Goal: Transaction & Acquisition: Purchase product/service

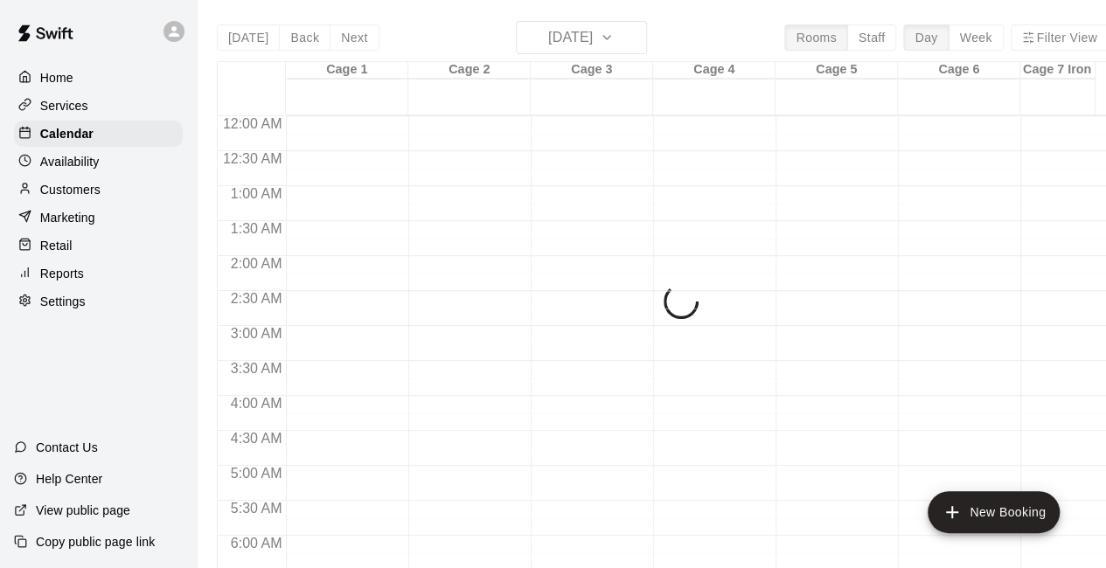
scroll to position [1126, 0]
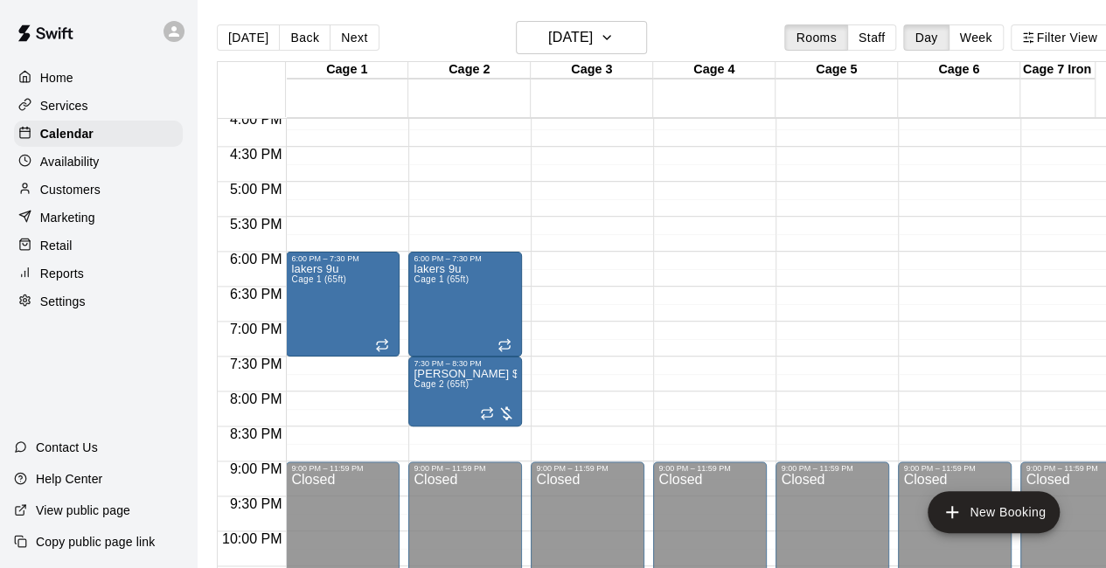
click at [337, 34] on button "Next" at bounding box center [354, 37] width 49 height 26
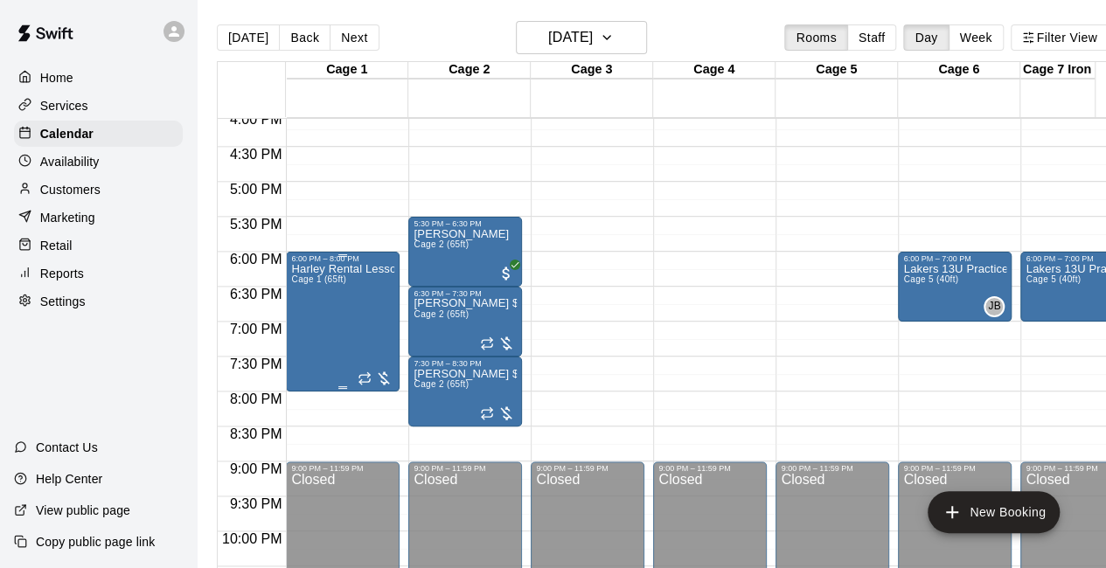
click at [379, 380] on div at bounding box center [375, 378] width 35 height 17
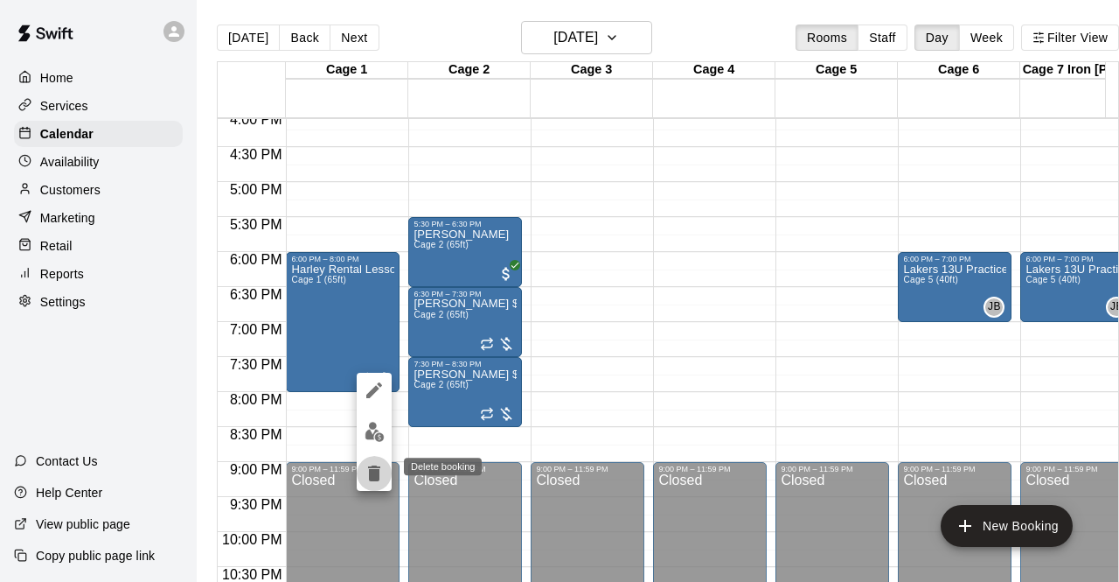
click at [379, 476] on icon "delete" at bounding box center [374, 473] width 12 height 16
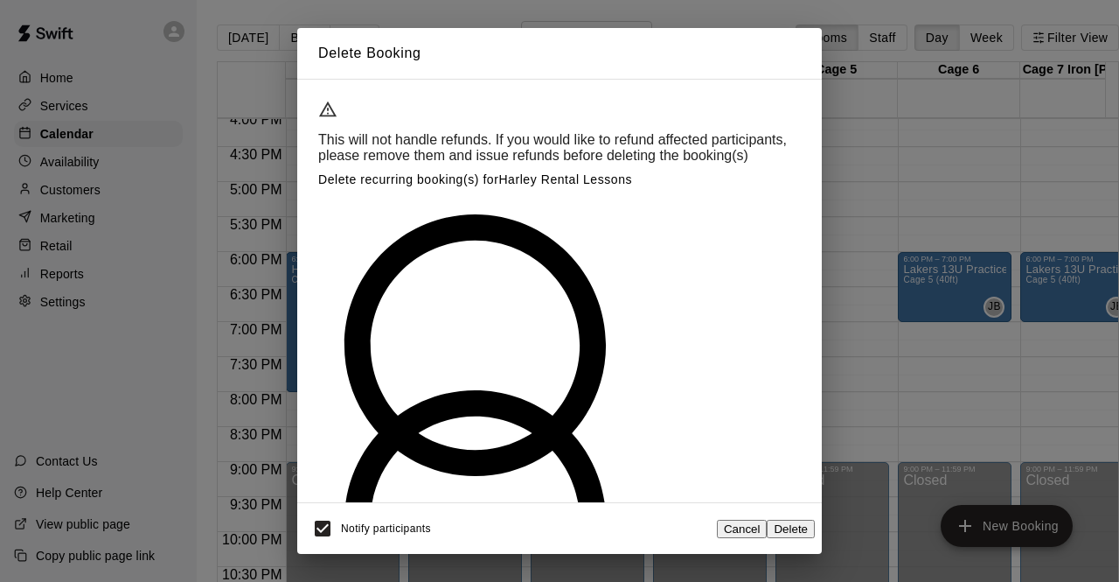
click at [789, 520] on button "Delete" at bounding box center [791, 529] width 48 height 18
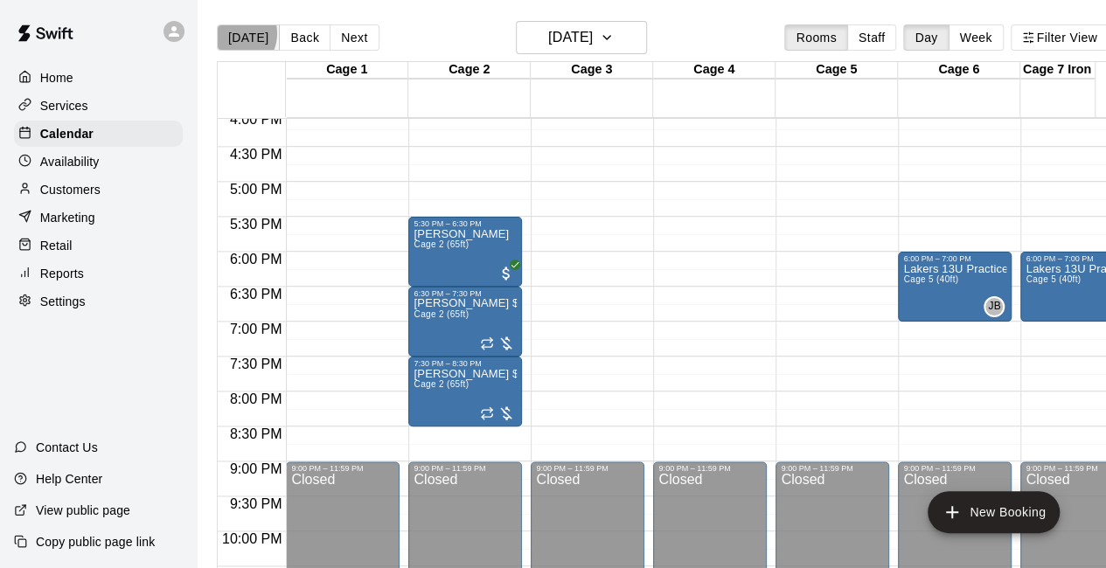
click at [231, 33] on button "[DATE]" at bounding box center [248, 37] width 63 height 26
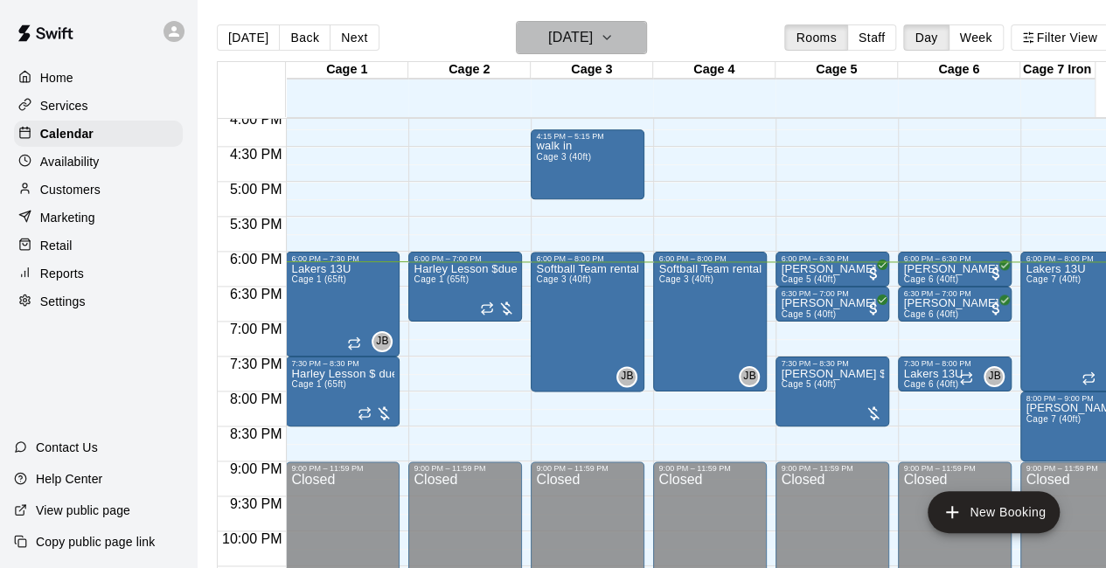
click at [614, 29] on icon "button" at bounding box center [607, 37] width 14 height 21
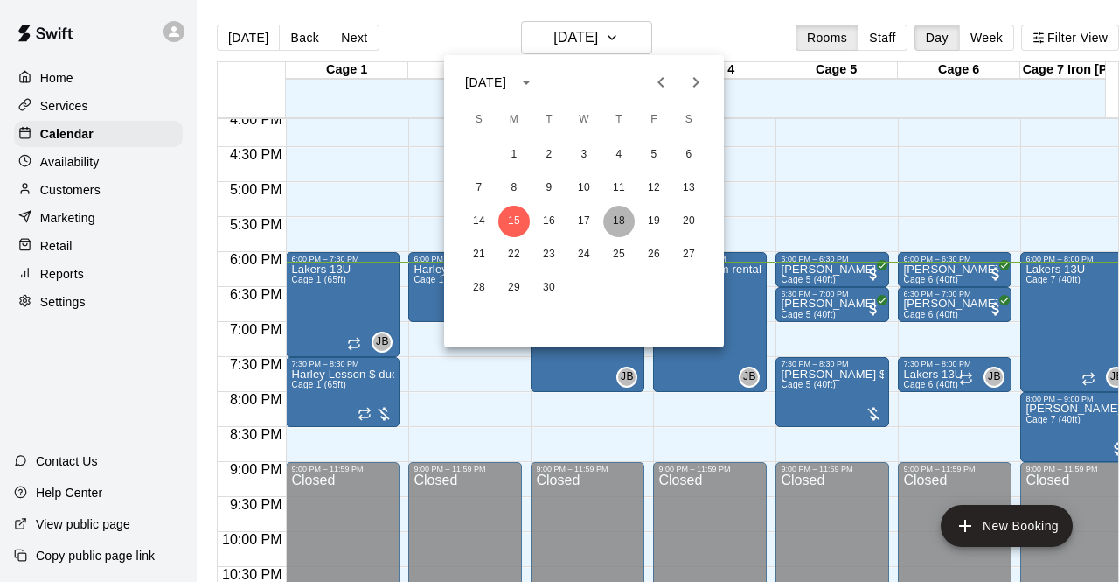
click at [623, 224] on button "18" at bounding box center [618, 221] width 31 height 31
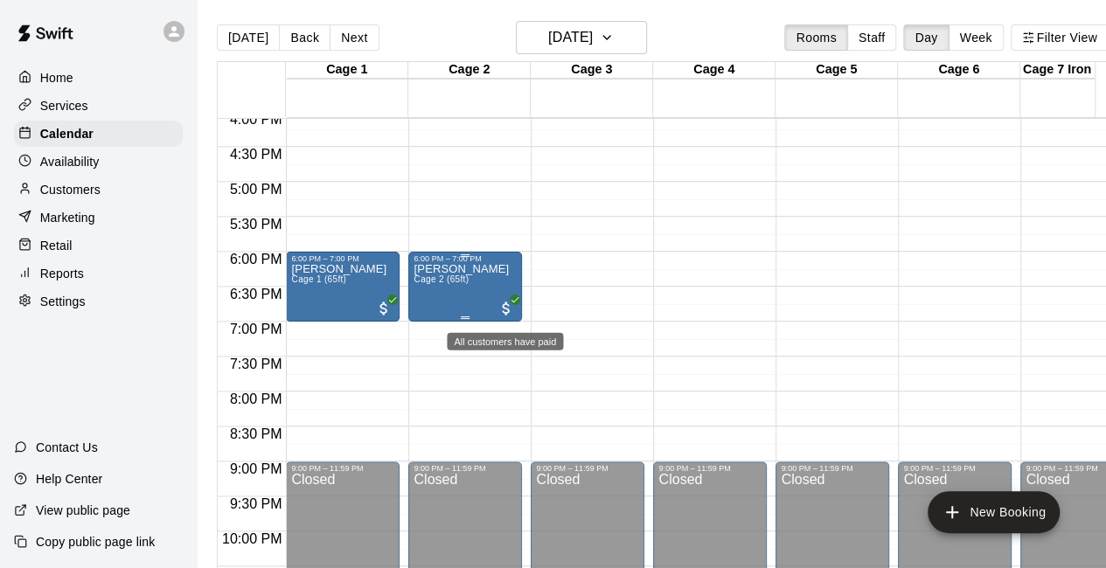
click at [508, 315] on span "All customers have paid" at bounding box center [506, 308] width 17 height 17
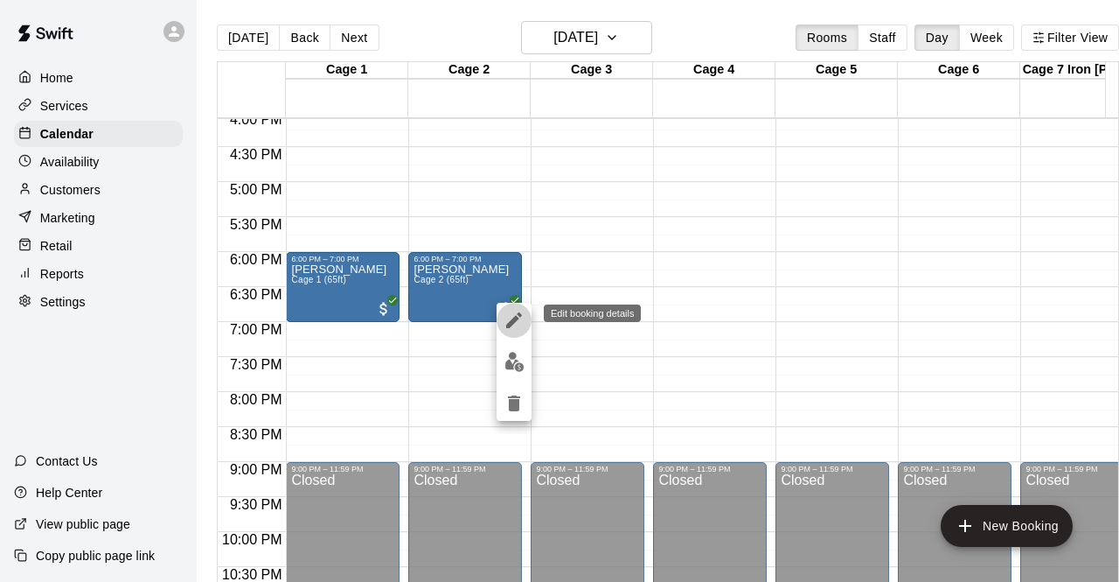
click at [514, 318] on icon "edit" at bounding box center [514, 320] width 16 height 16
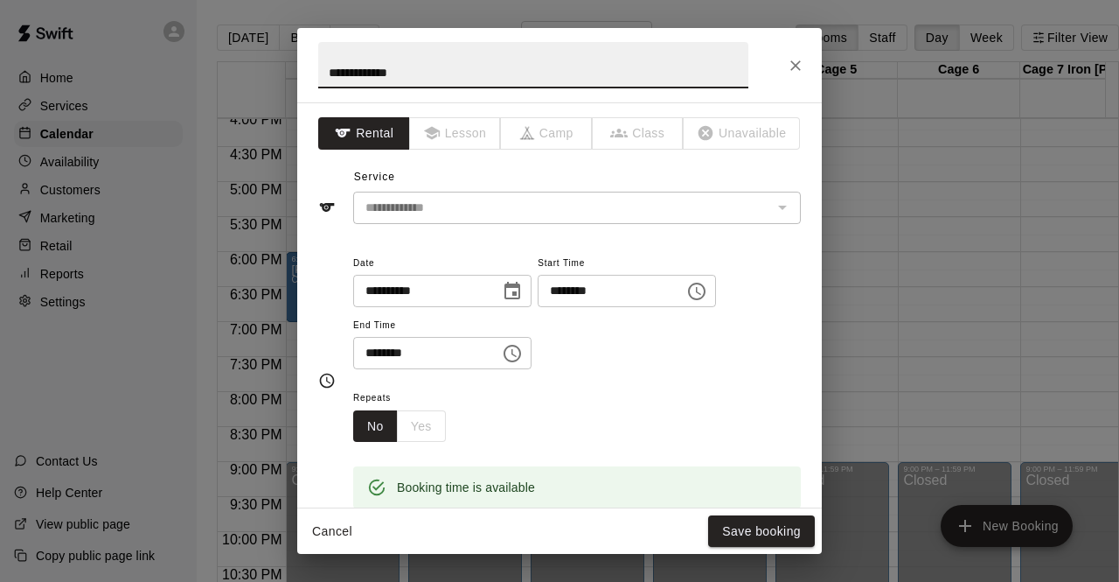
click at [587, 294] on input "********" at bounding box center [605, 291] width 135 height 32
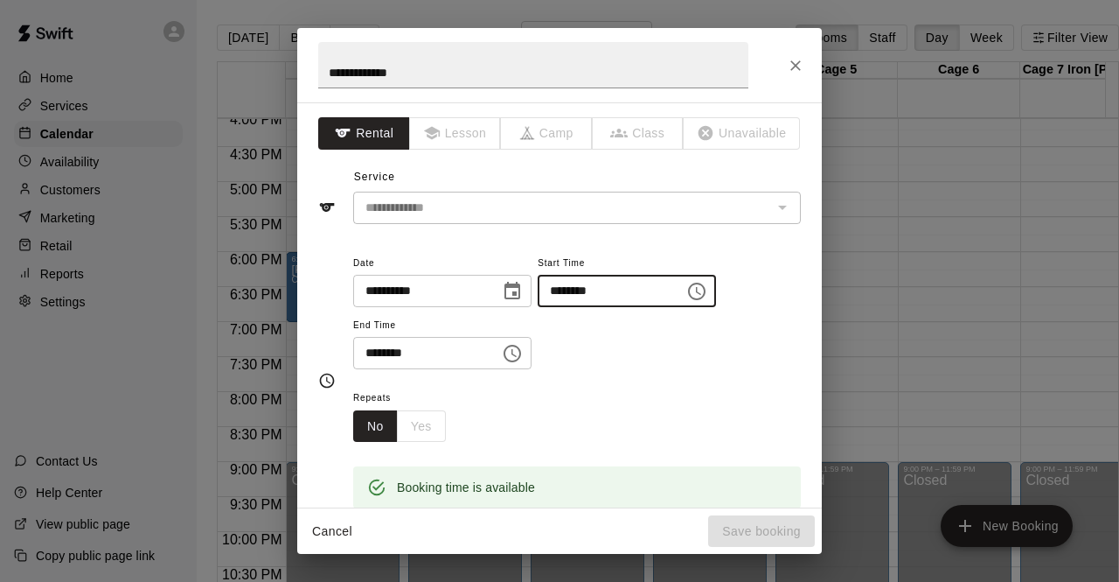
type input "********"
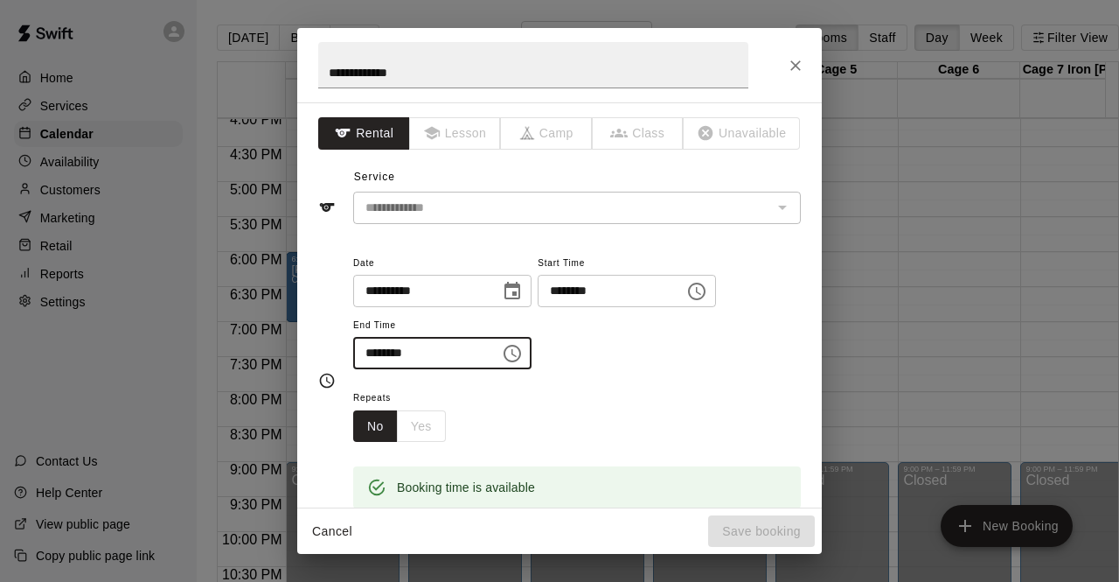
click at [373, 351] on input "********" at bounding box center [420, 353] width 135 height 32
type input "********"
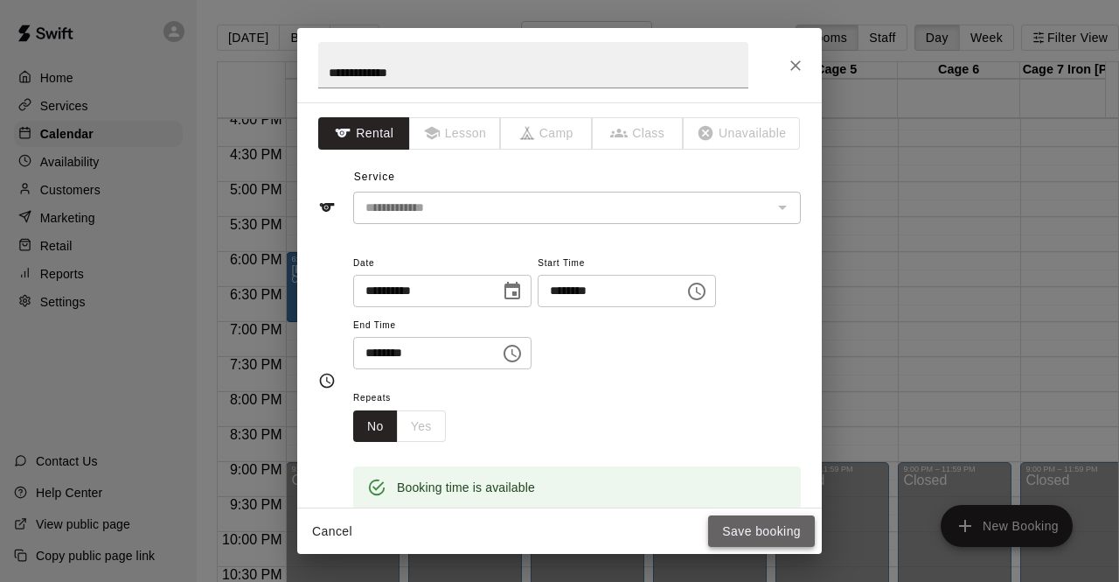
click at [737, 535] on button "Save booking" at bounding box center [761, 531] width 107 height 32
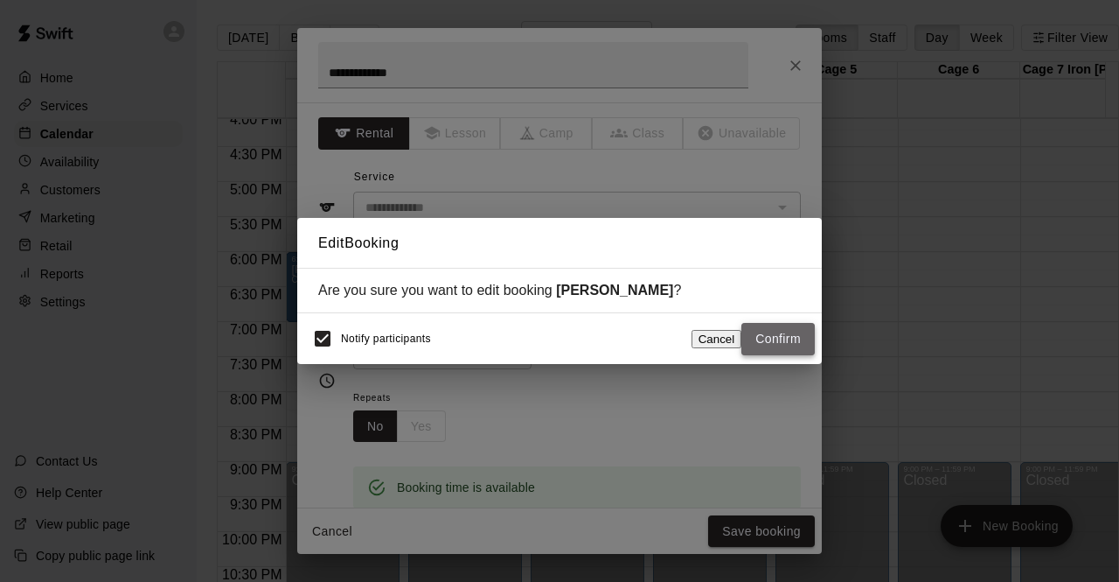
click at [780, 351] on button "Confirm" at bounding box center [778, 339] width 73 height 32
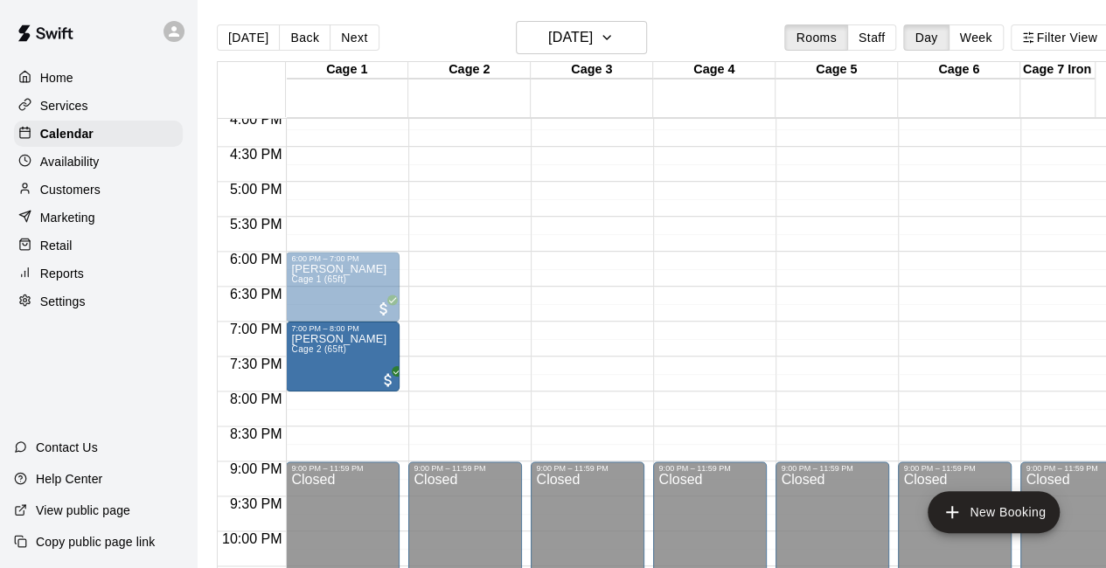
drag, startPoint x: 480, startPoint y: 375, endPoint x: 349, endPoint y: 390, distance: 132.0
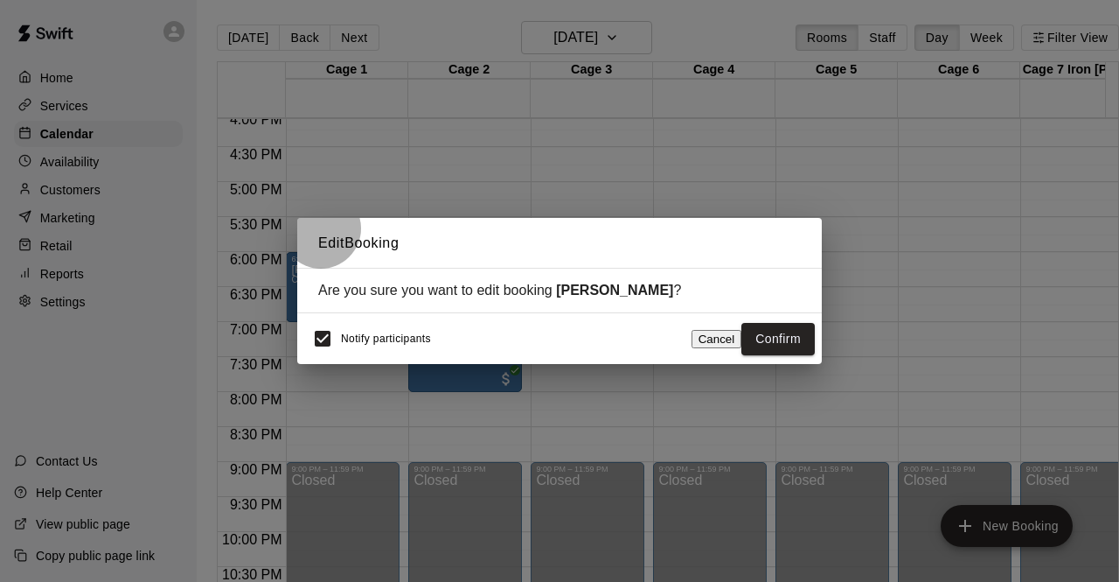
click at [709, 335] on button "Cancel" at bounding box center [717, 339] width 51 height 18
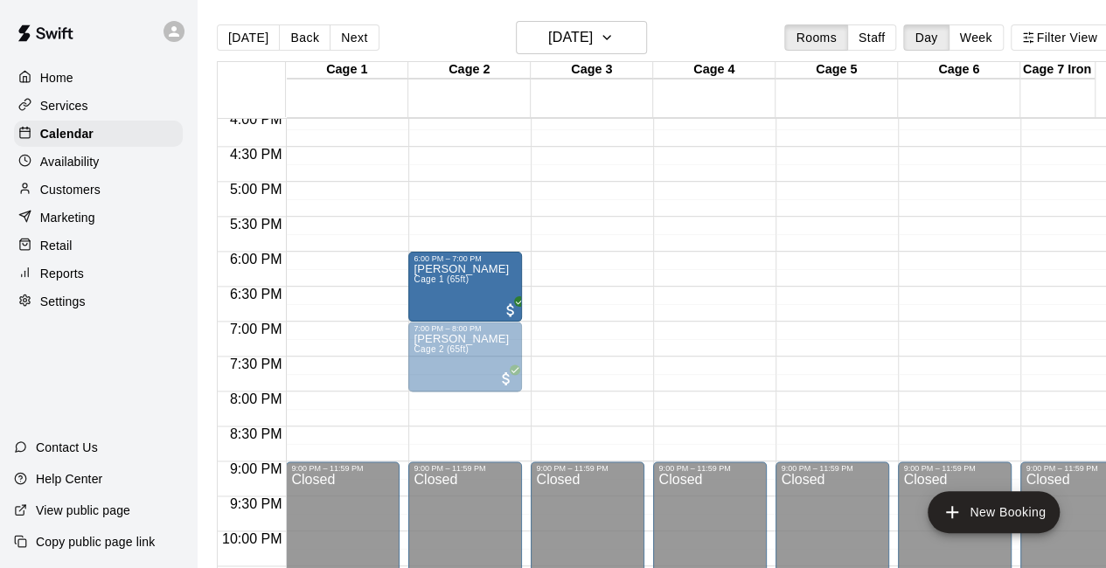
drag, startPoint x: 331, startPoint y: 303, endPoint x: 431, endPoint y: 303, distance: 100.6
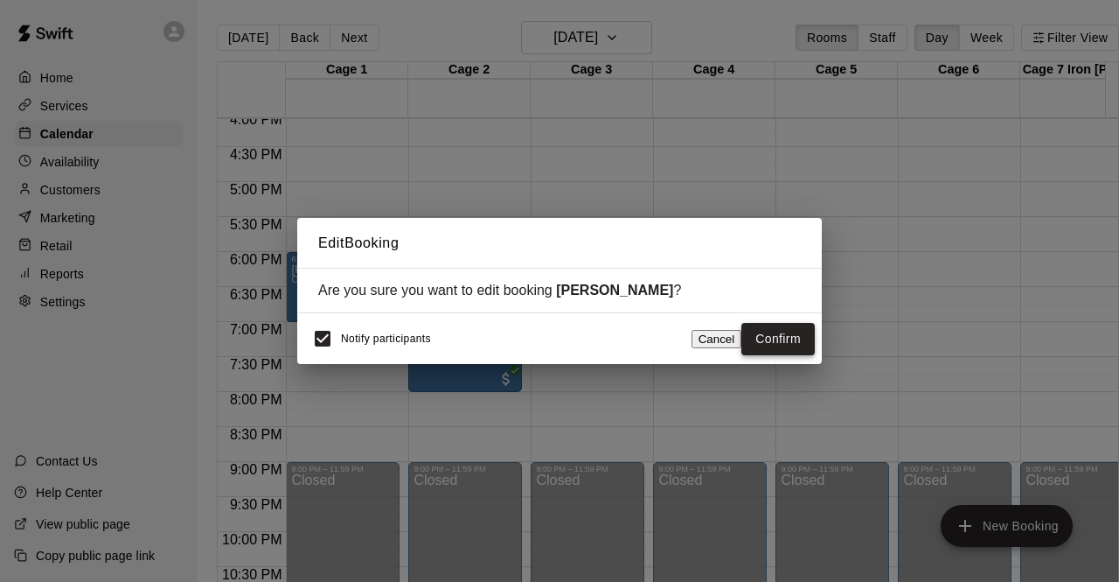
click at [787, 342] on button "Confirm" at bounding box center [778, 339] width 73 height 32
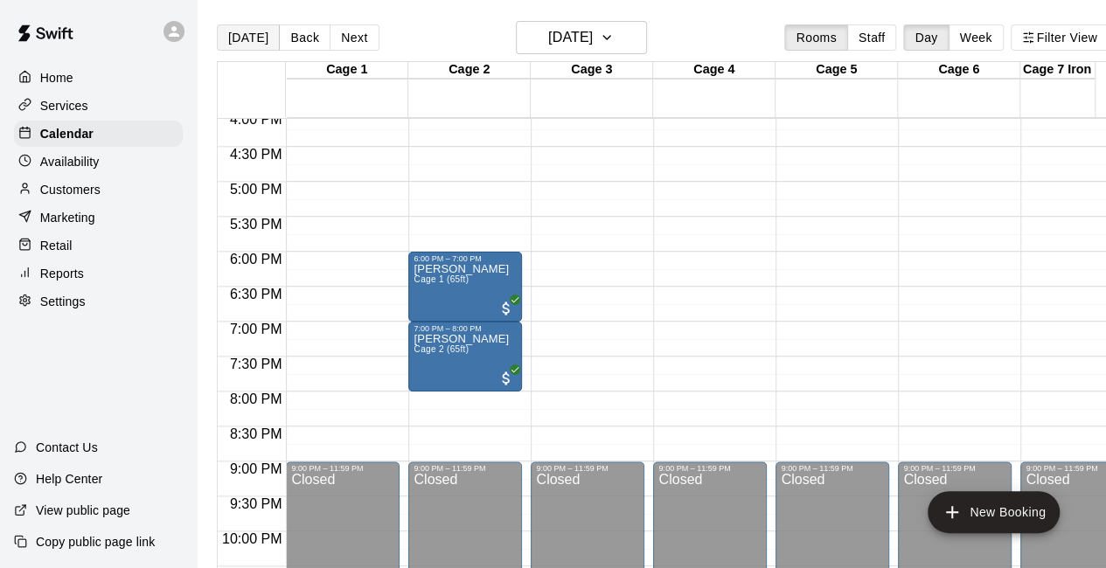
click at [248, 27] on button "[DATE]" at bounding box center [248, 37] width 63 height 26
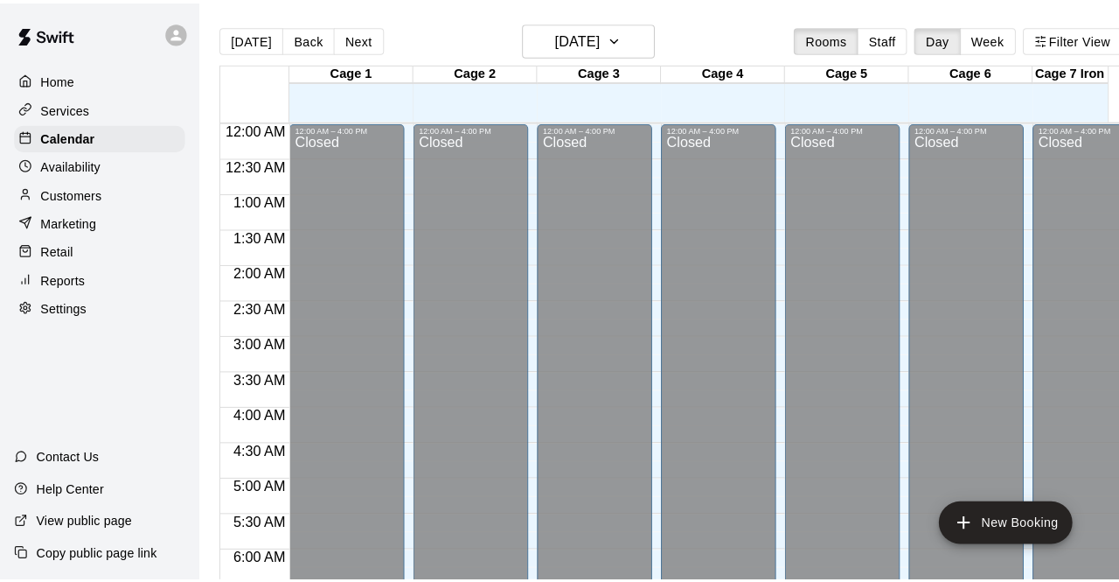
scroll to position [1128, 0]
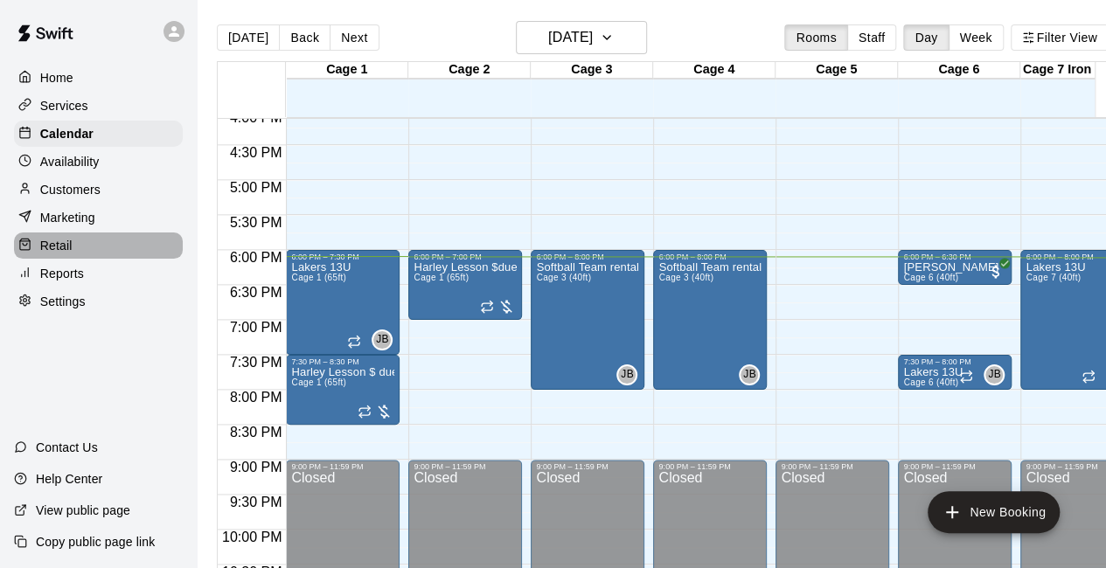
click at [70, 251] on p "Retail" at bounding box center [56, 245] width 32 height 17
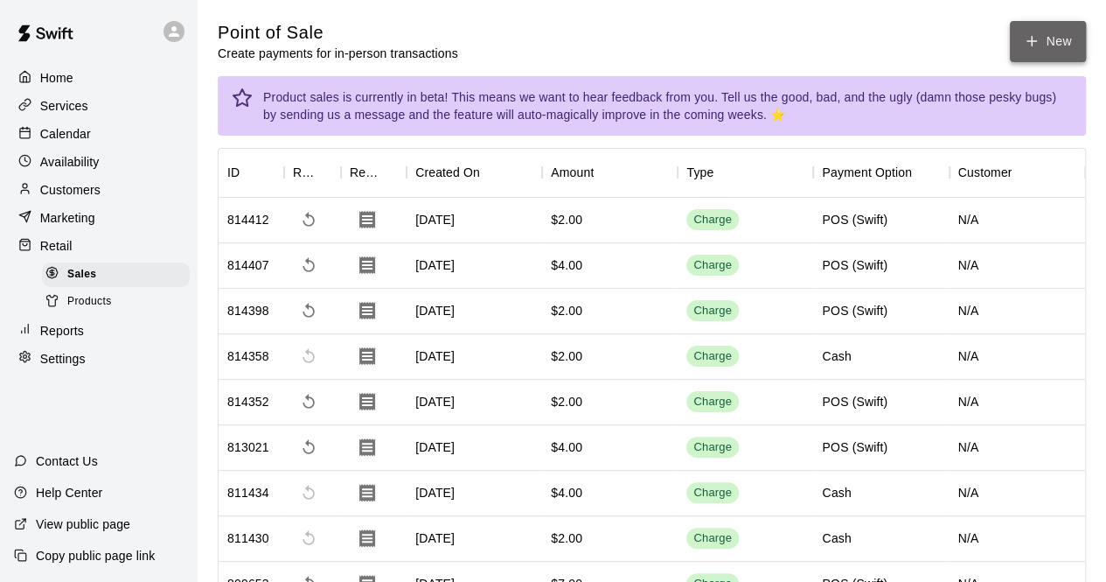
click at [1043, 36] on button "New" at bounding box center [1047, 41] width 75 height 41
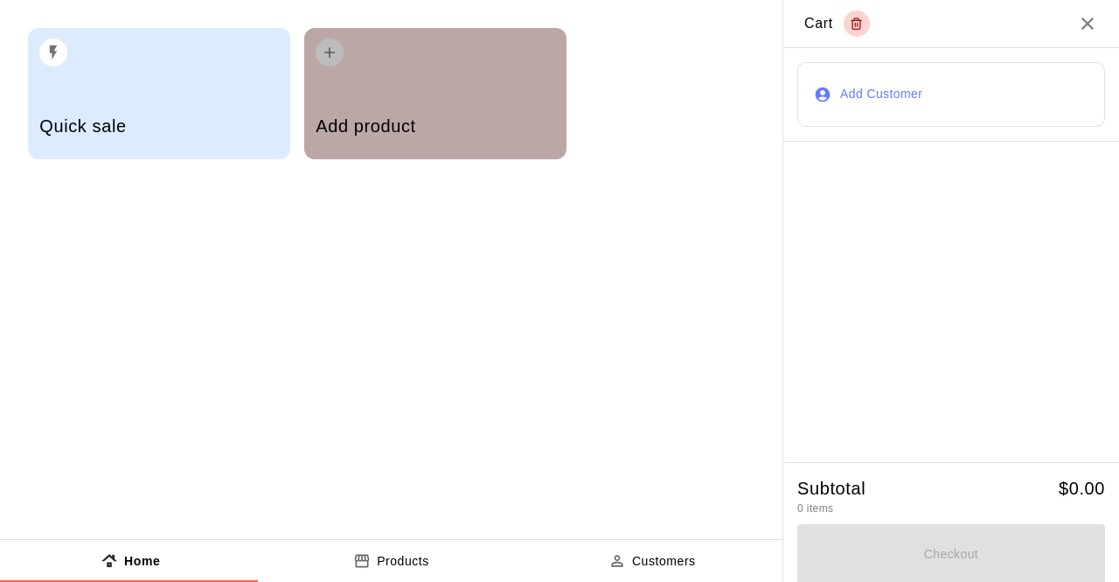
click at [483, 73] on div "Add product" at bounding box center [435, 93] width 262 height 131
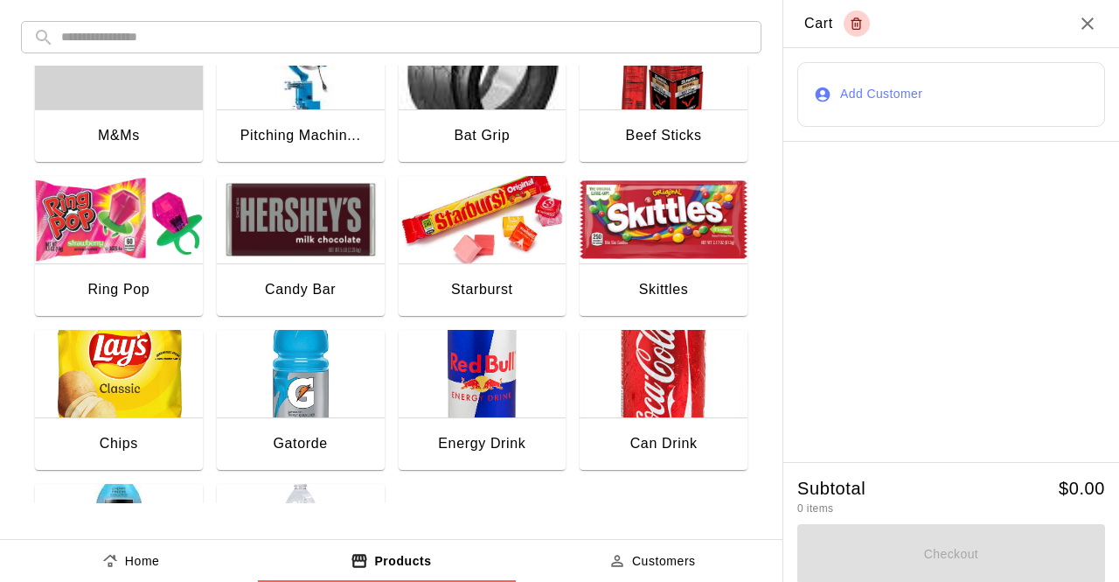
scroll to position [223, 0]
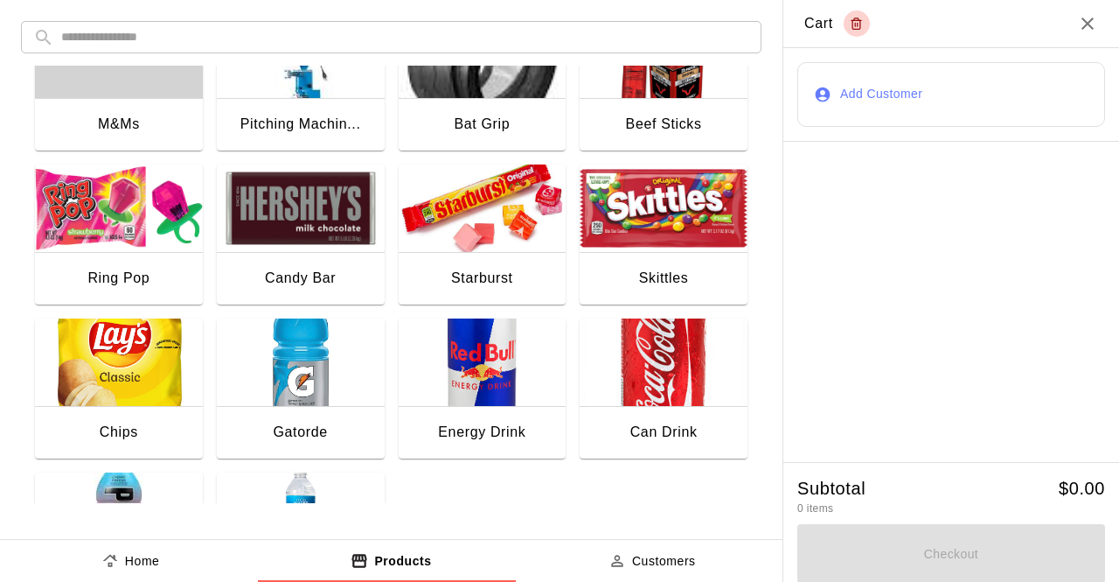
click at [614, 411] on div "Can Drink" at bounding box center [664, 434] width 168 height 56
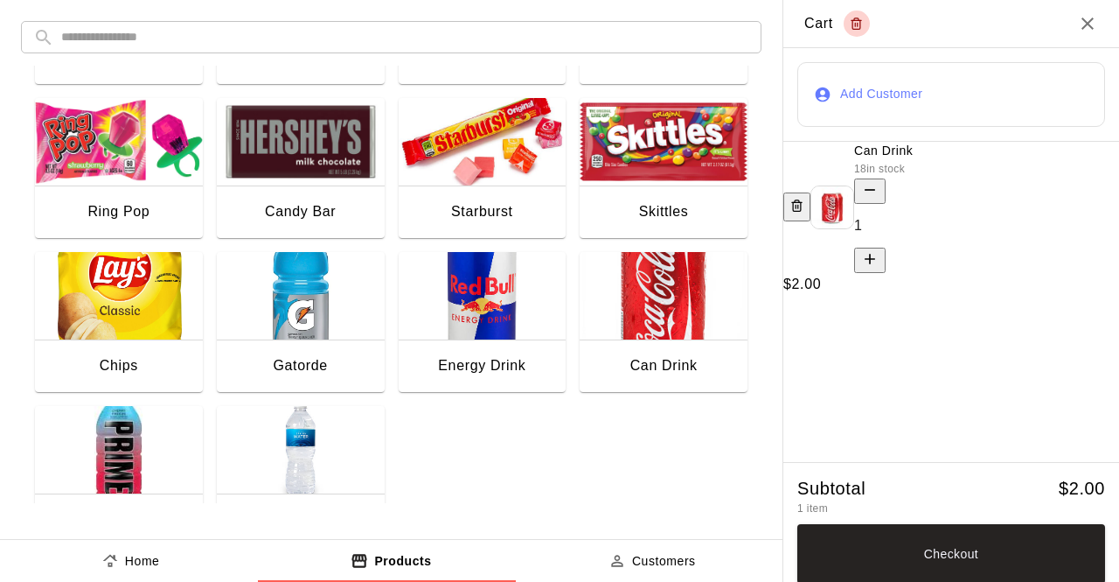
scroll to position [295, 0]
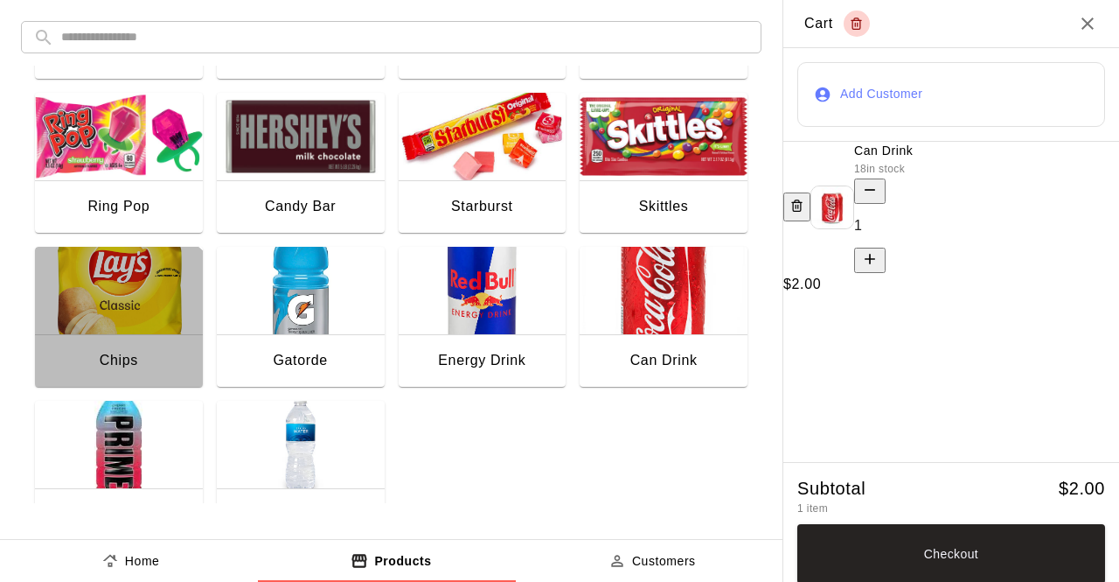
click at [103, 363] on div "Chips" at bounding box center [119, 360] width 38 height 23
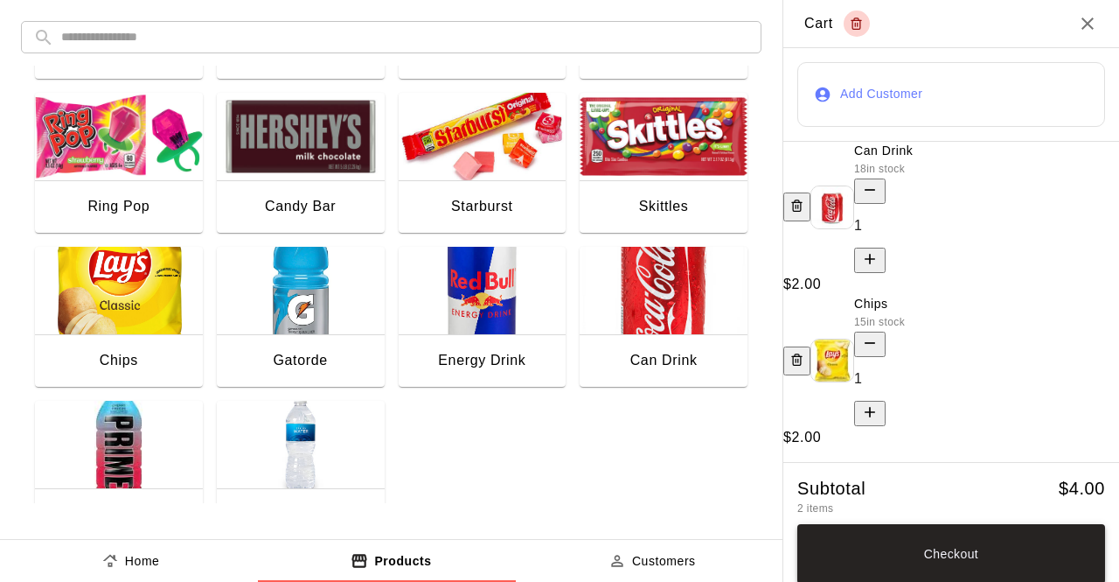
click at [913, 540] on button "Checkout" at bounding box center [952, 553] width 308 height 59
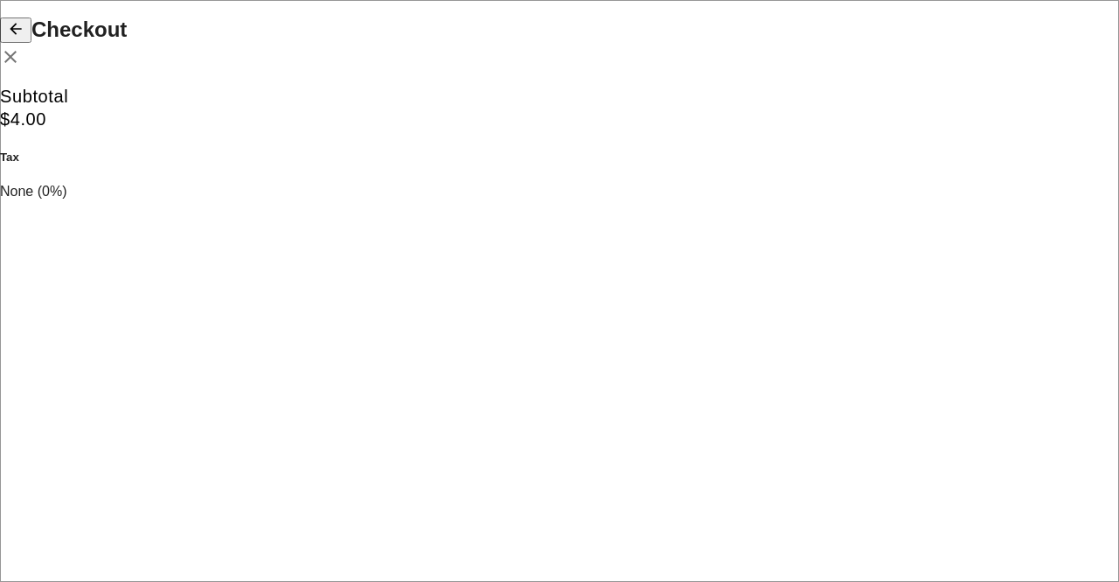
scroll to position [217, 0]
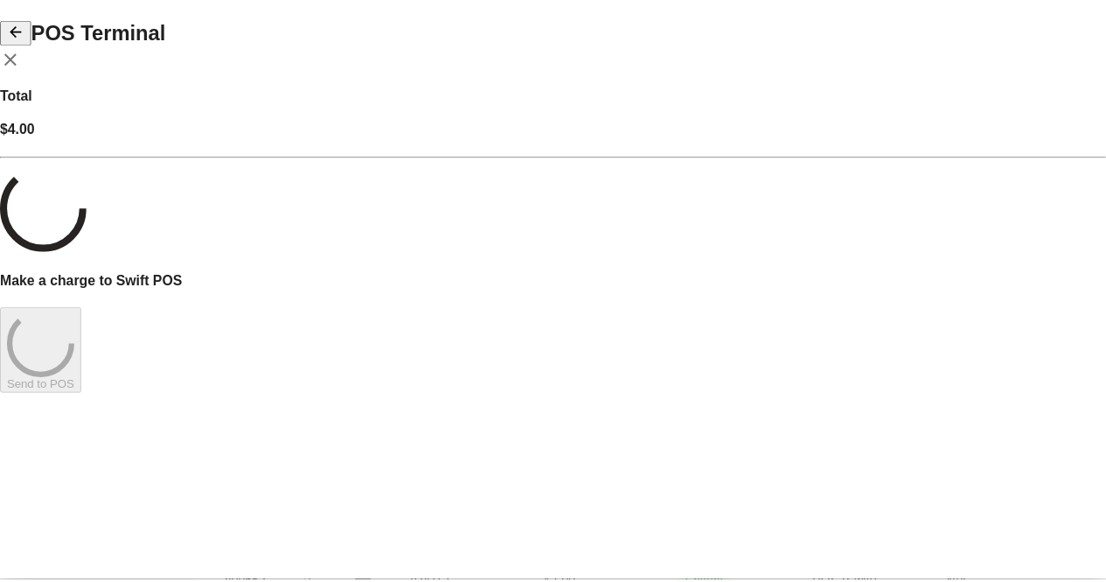
scroll to position [0, 0]
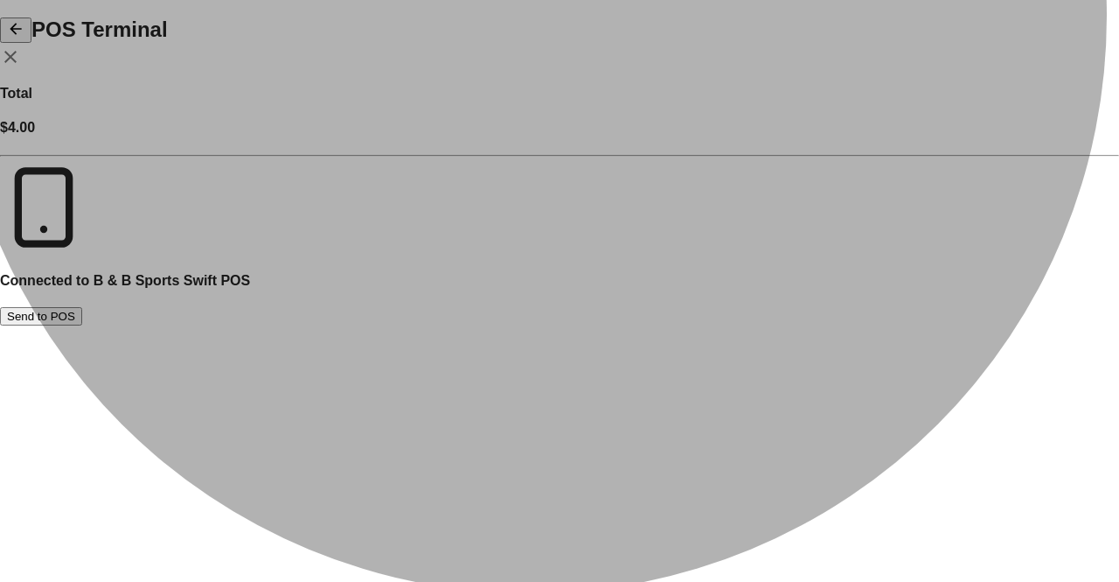
click at [82, 325] on button "Send to POS" at bounding box center [41, 316] width 82 height 18
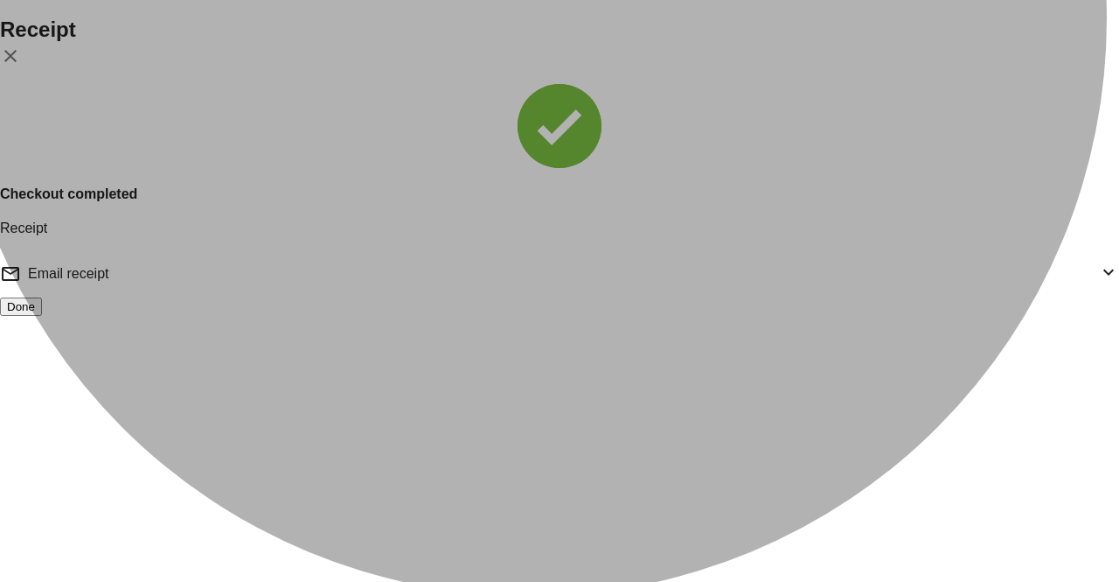
click at [42, 316] on button "Done" at bounding box center [21, 306] width 42 height 18
